Goal: Find specific page/section: Find specific page/section

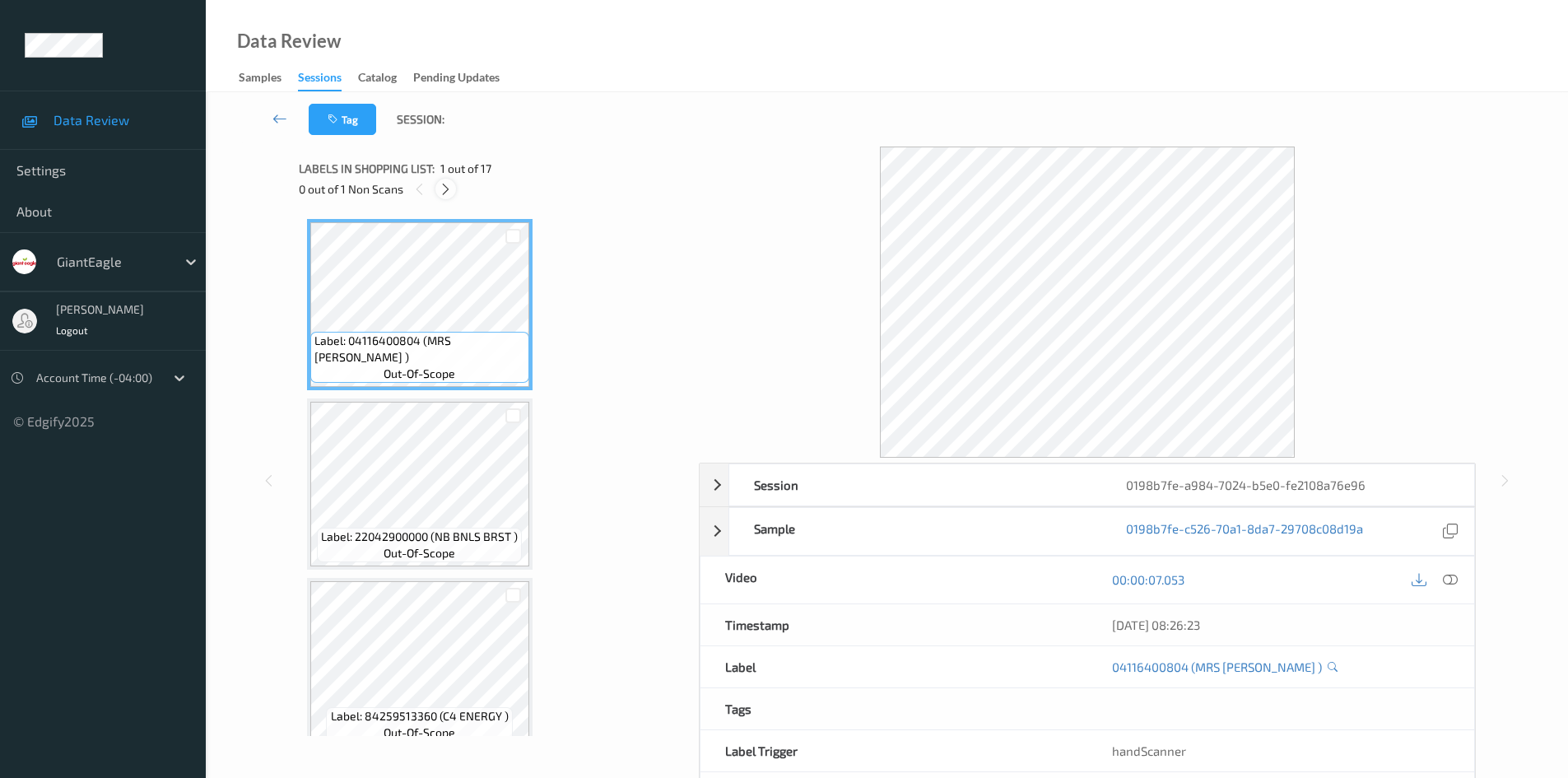
click at [444, 182] on icon at bounding box center [445, 189] width 14 height 15
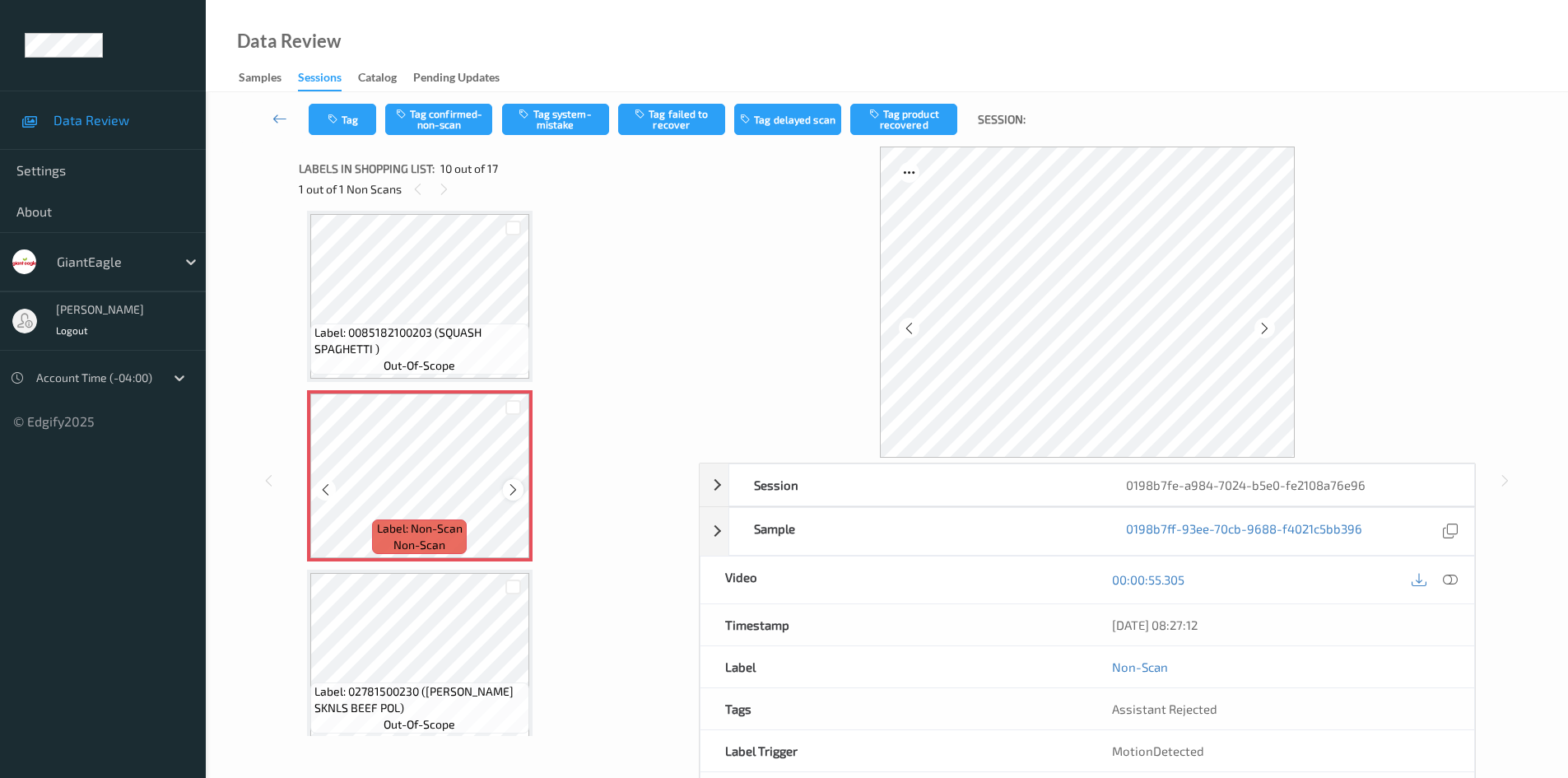
click at [515, 489] on icon at bounding box center [513, 489] width 14 height 15
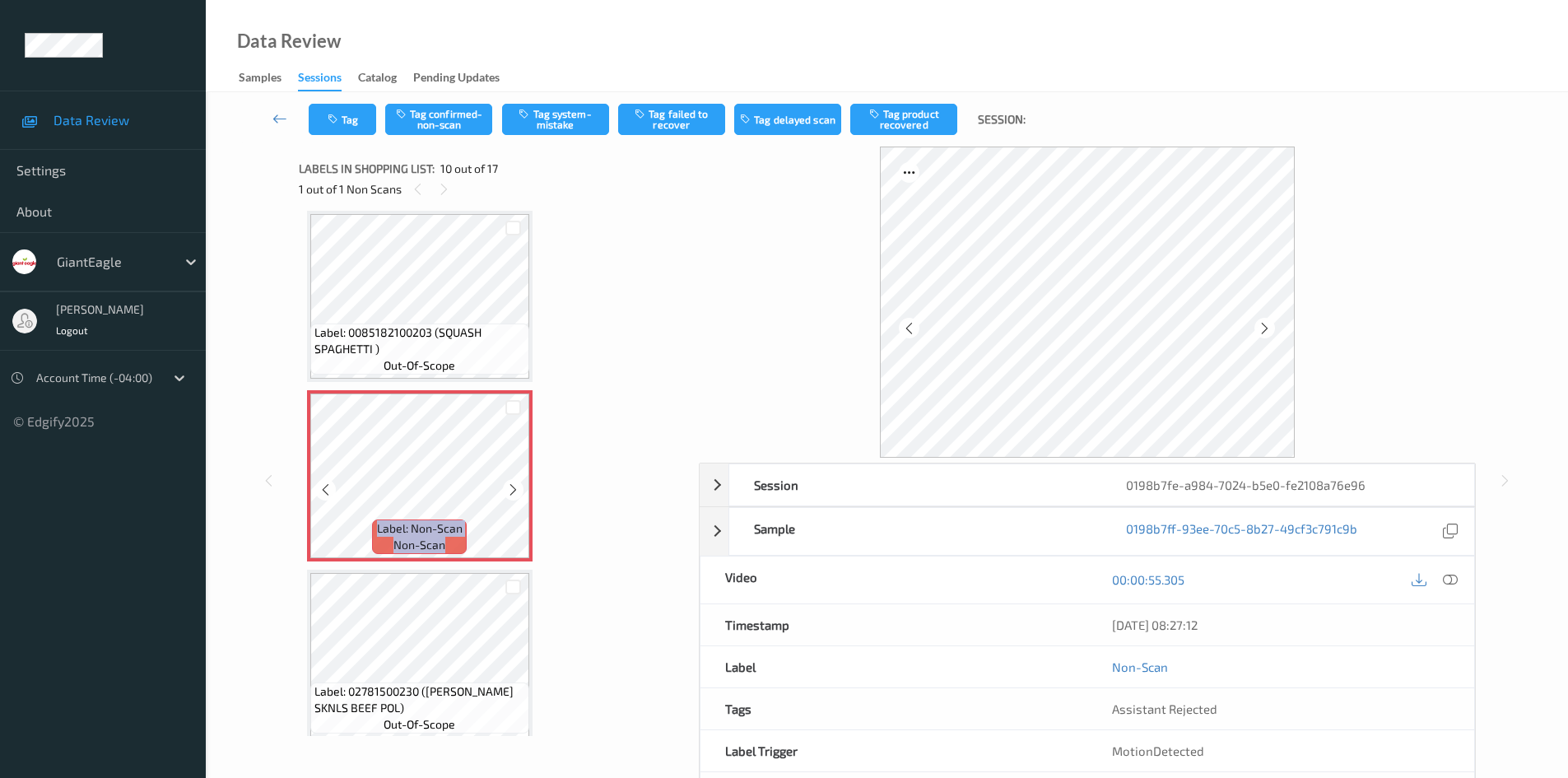
click at [515, 489] on icon at bounding box center [513, 489] width 14 height 15
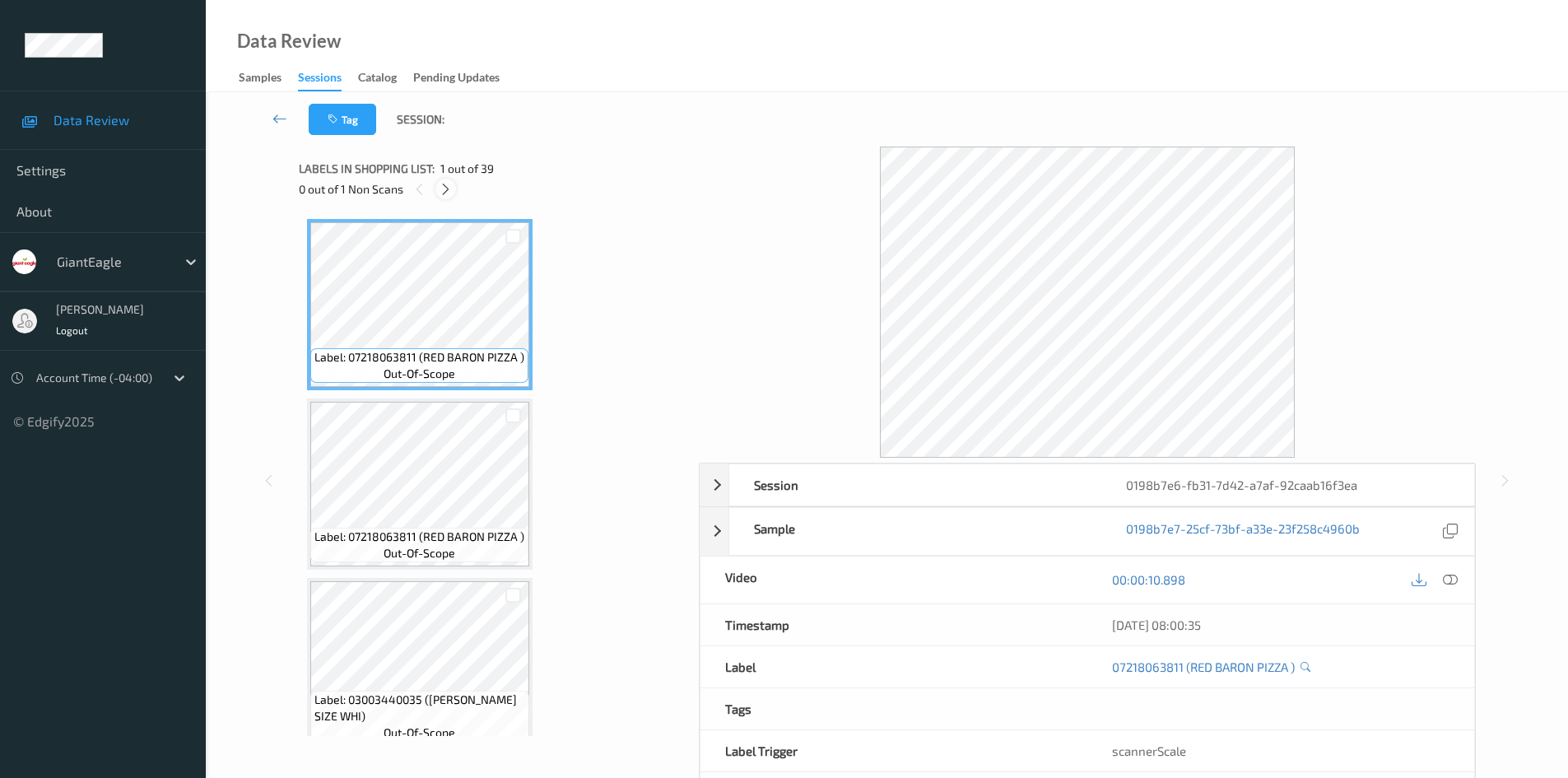
click at [447, 193] on icon at bounding box center [445, 189] width 14 height 15
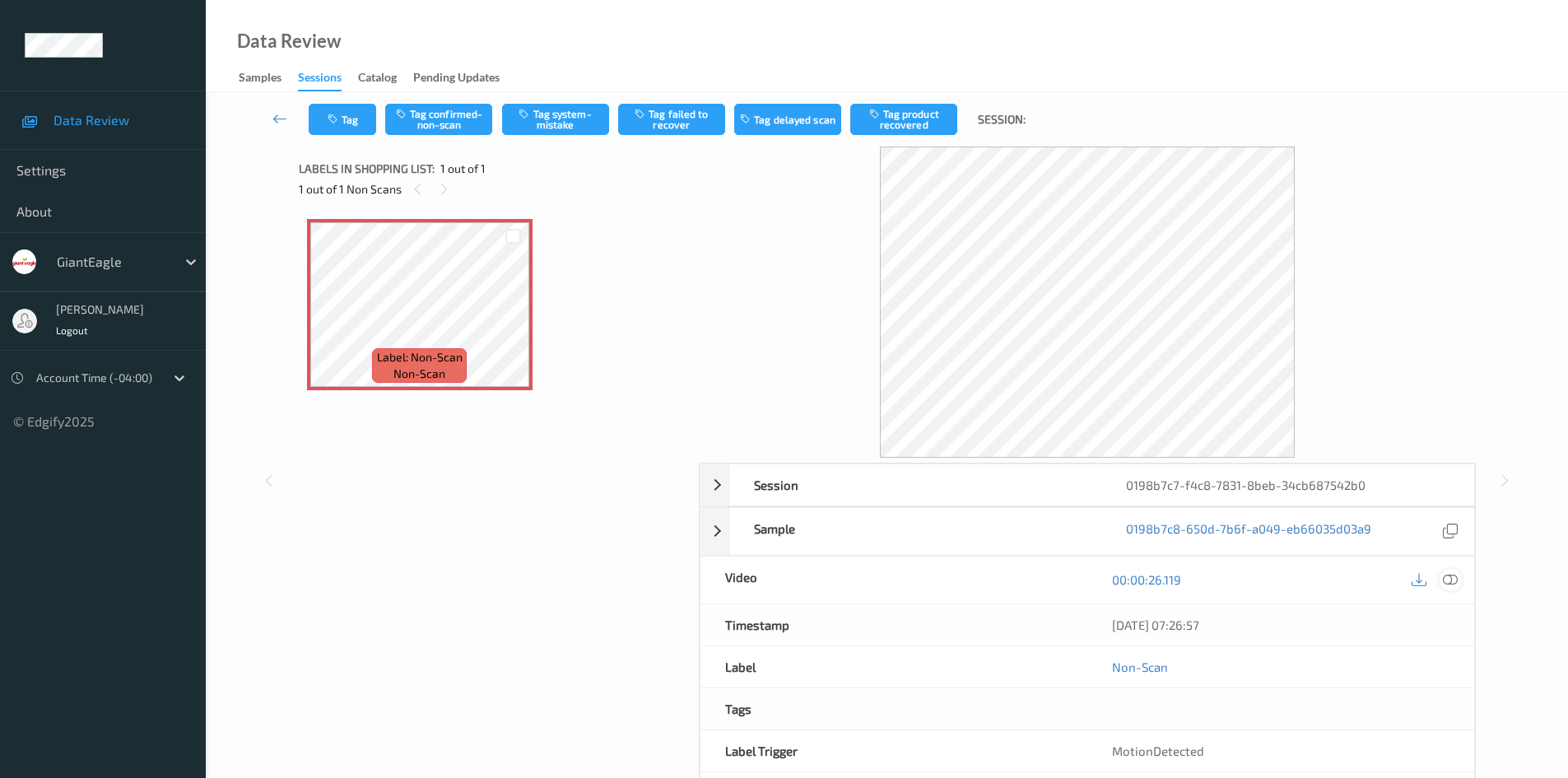
click at [1459, 580] on div at bounding box center [1450, 580] width 22 height 22
